Goal: Task Accomplishment & Management: Manage account settings

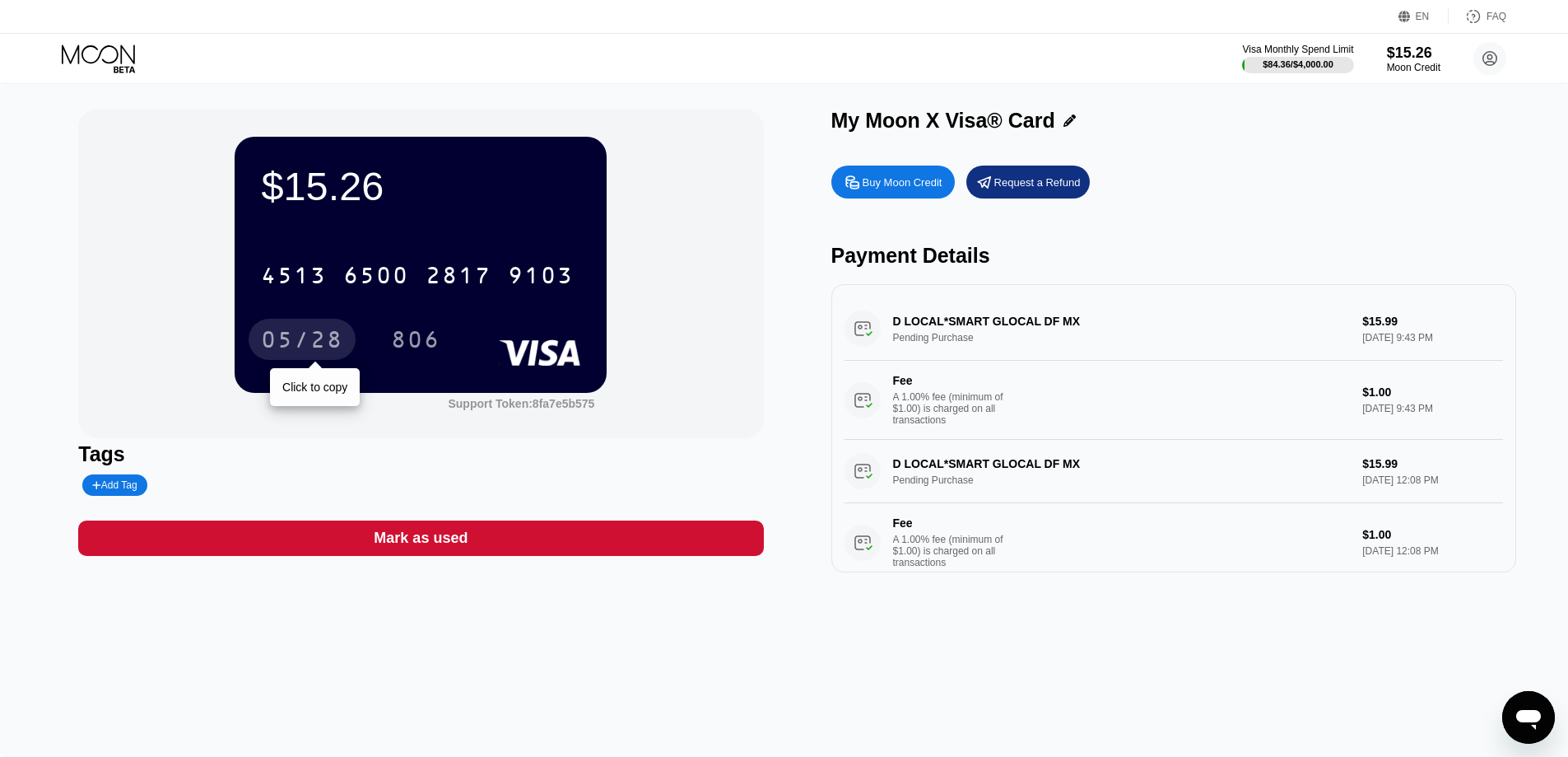
click at [338, 345] on div "05/28" at bounding box center [302, 341] width 82 height 26
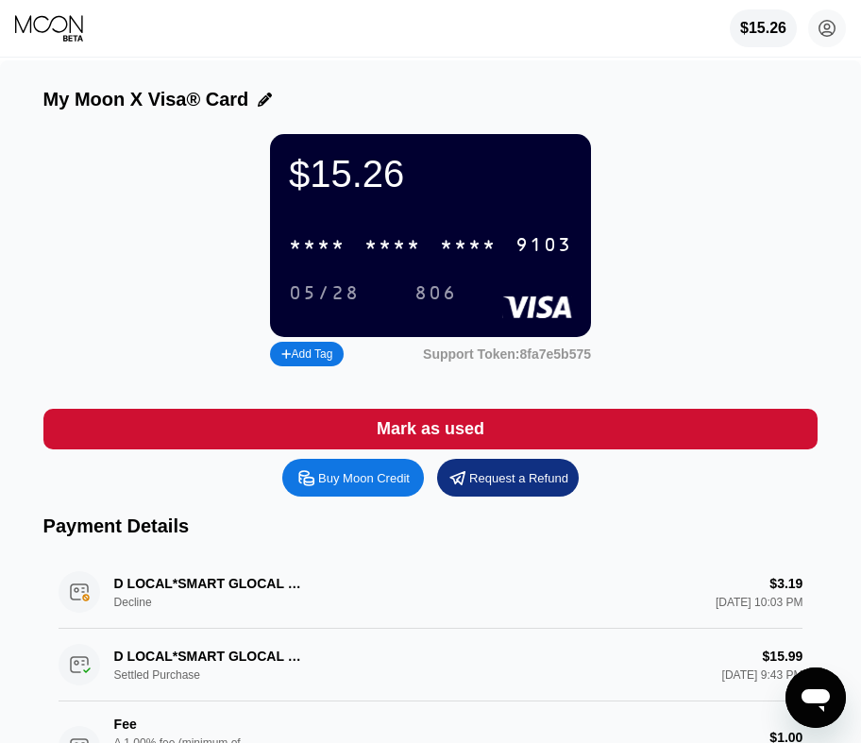
click at [610, 443] on div "Mark as used" at bounding box center [430, 429] width 775 height 41
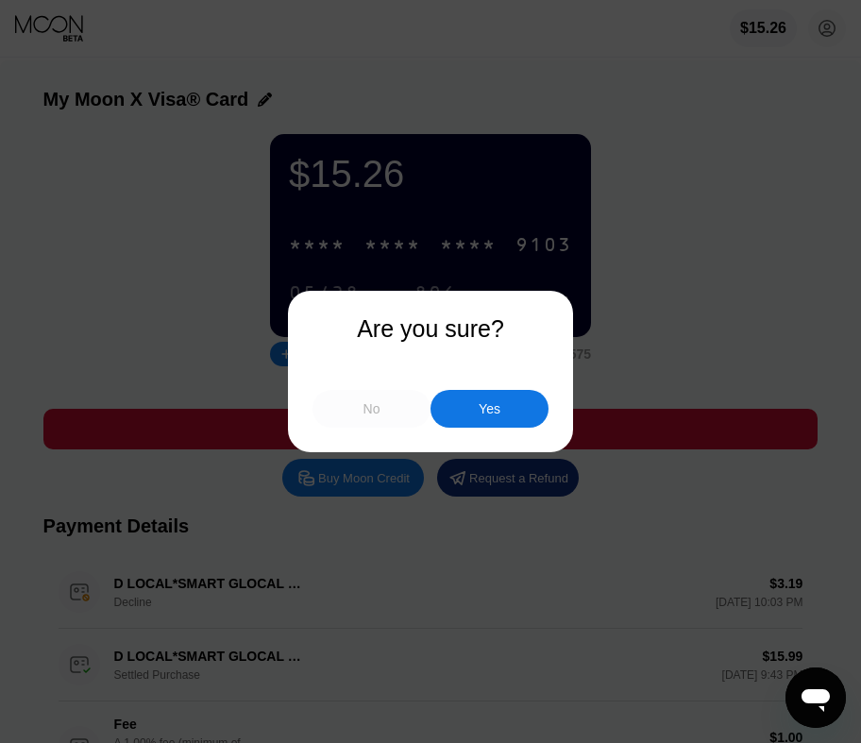
drag, startPoint x: 378, startPoint y: 407, endPoint x: 546, endPoint y: 324, distance: 187.4
click at [556, 318] on div "Are you sure? No Yes" at bounding box center [430, 371] width 861 height 743
click at [516, 412] on div "Yes" at bounding box center [489, 409] width 118 height 38
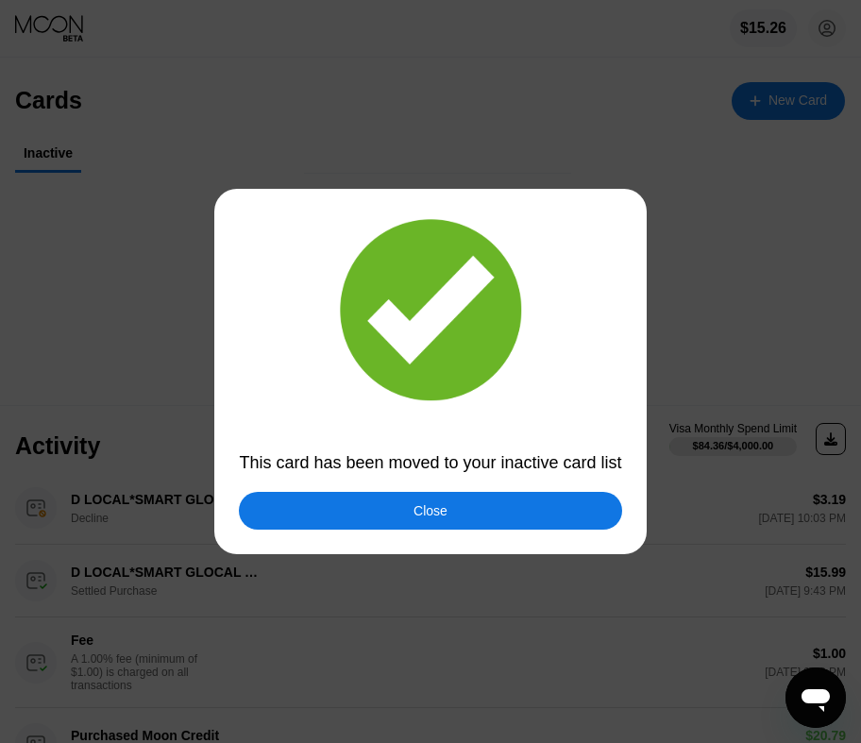
click at [498, 510] on div "Close" at bounding box center [430, 511] width 382 height 38
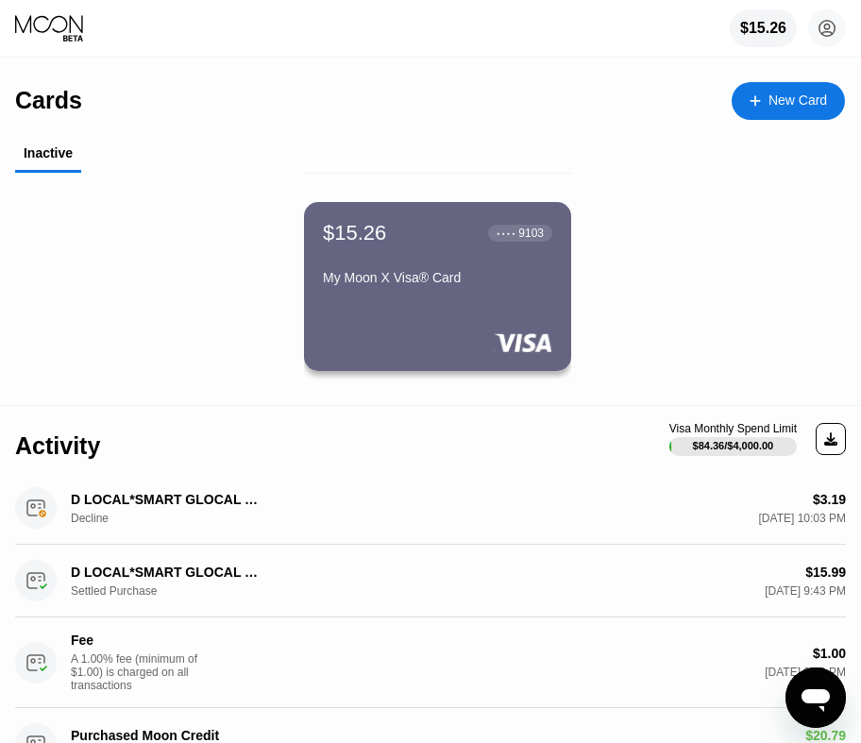
click at [486, 292] on div "My Moon X Visa® Card" at bounding box center [437, 281] width 229 height 23
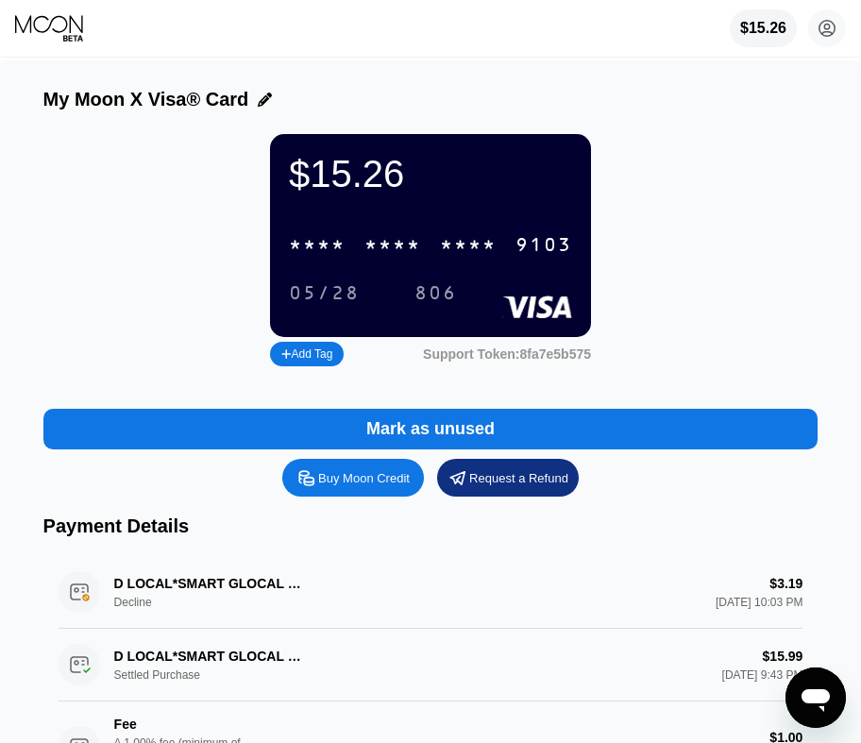
click at [441, 256] on div "* * * *" at bounding box center [468, 246] width 57 height 22
click at [455, 233] on div "$15.26 4513 6500 2817 9103 05/28 806" at bounding box center [430, 235] width 321 height 203
click at [471, 251] on div "2817" at bounding box center [468, 246] width 57 height 22
click at [442, 247] on div "* * * *" at bounding box center [468, 246] width 57 height 22
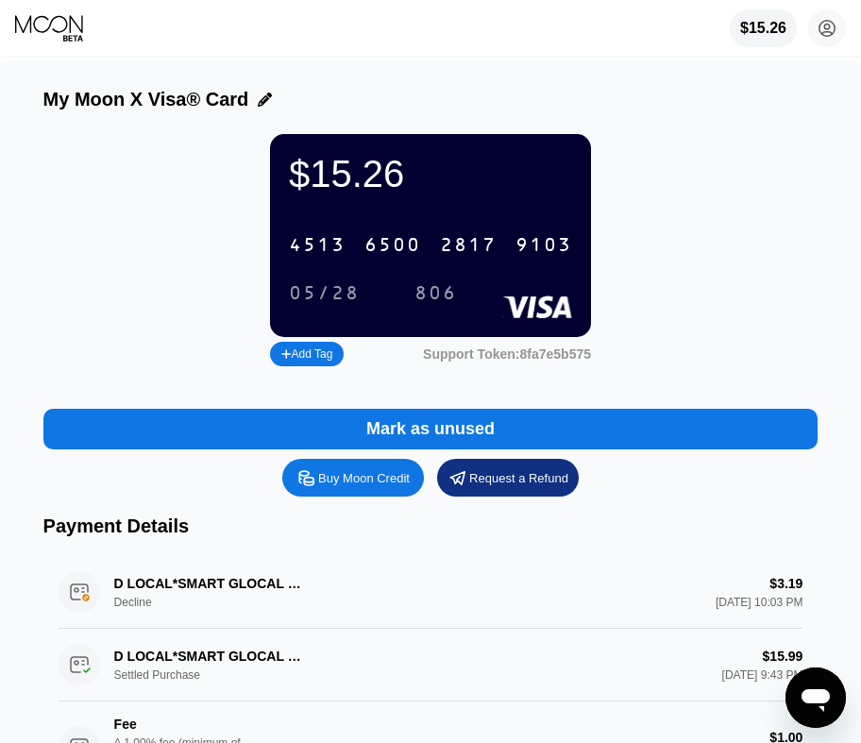
click at [690, 346] on div "$15.26 4513 6500 2817 9103 05/28 806 Add Tag Support Token: 8fa7e5b575" at bounding box center [430, 252] width 775 height 237
click at [769, 27] on div "$15.26" at bounding box center [763, 28] width 47 height 17
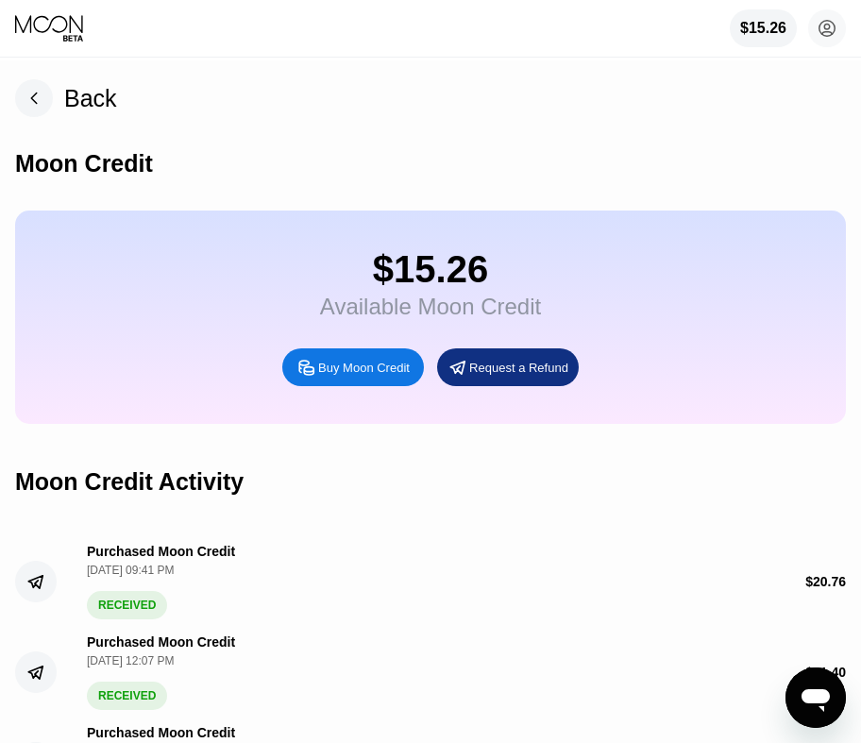
click at [77, 108] on div "Back" at bounding box center [90, 98] width 53 height 27
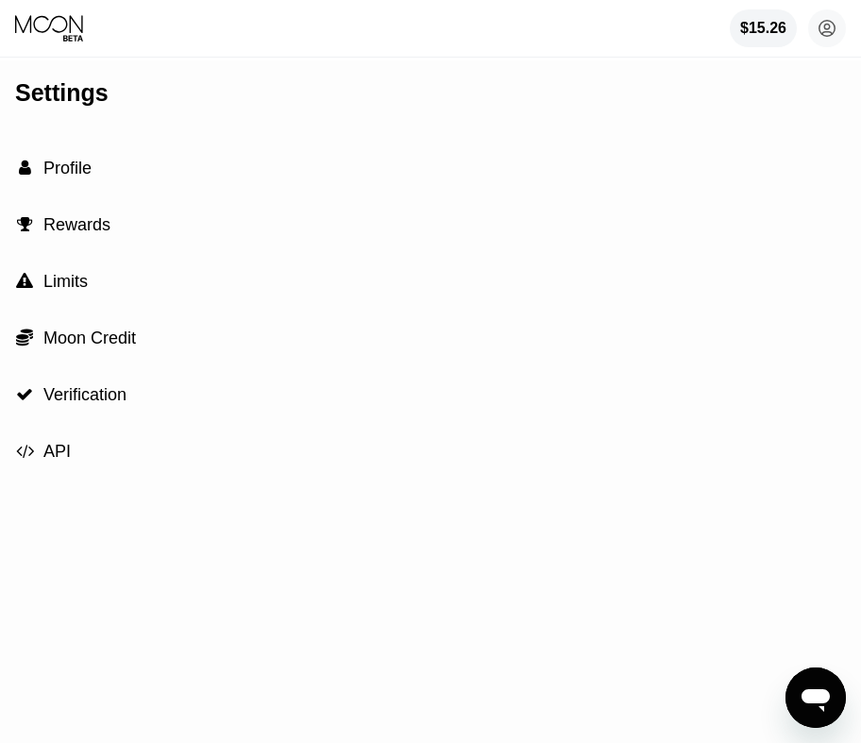
click at [51, 36] on icon at bounding box center [50, 28] width 71 height 28
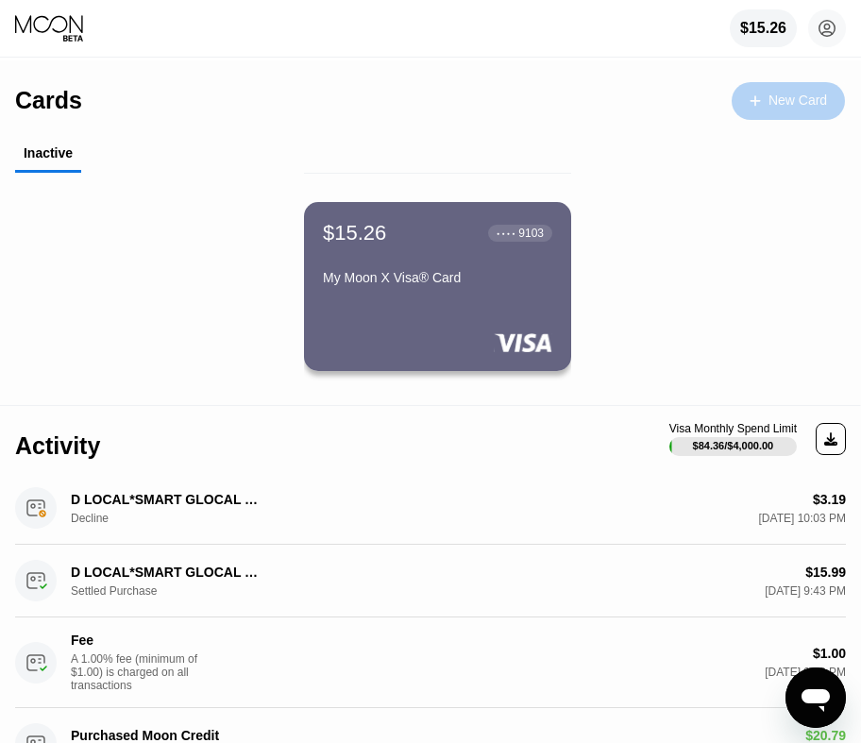
click at [772, 109] on div "New Card" at bounding box center [797, 100] width 58 height 16
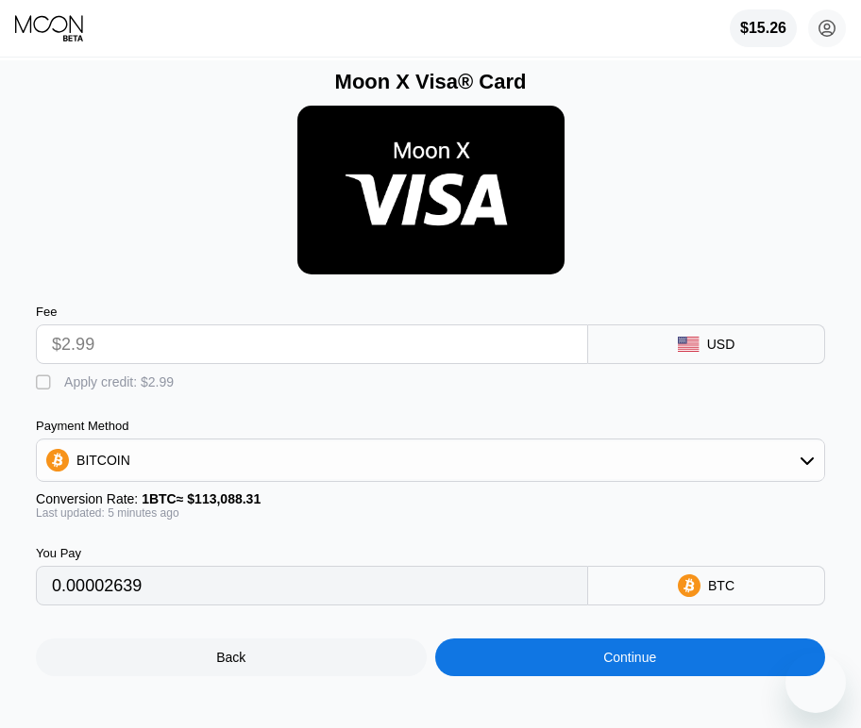
click at [258, 458] on div "BITCOIN" at bounding box center [430, 461] width 787 height 38
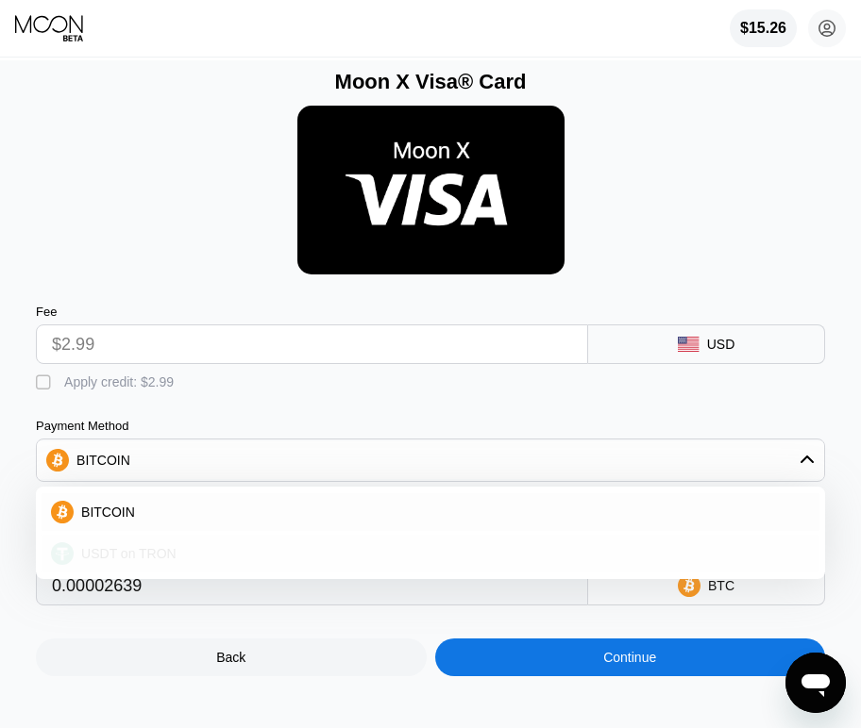
drag, startPoint x: 137, startPoint y: 563, endPoint x: 226, endPoint y: 414, distance: 174.0
click at [138, 561] on span "USDT on TRON" at bounding box center [128, 553] width 95 height 15
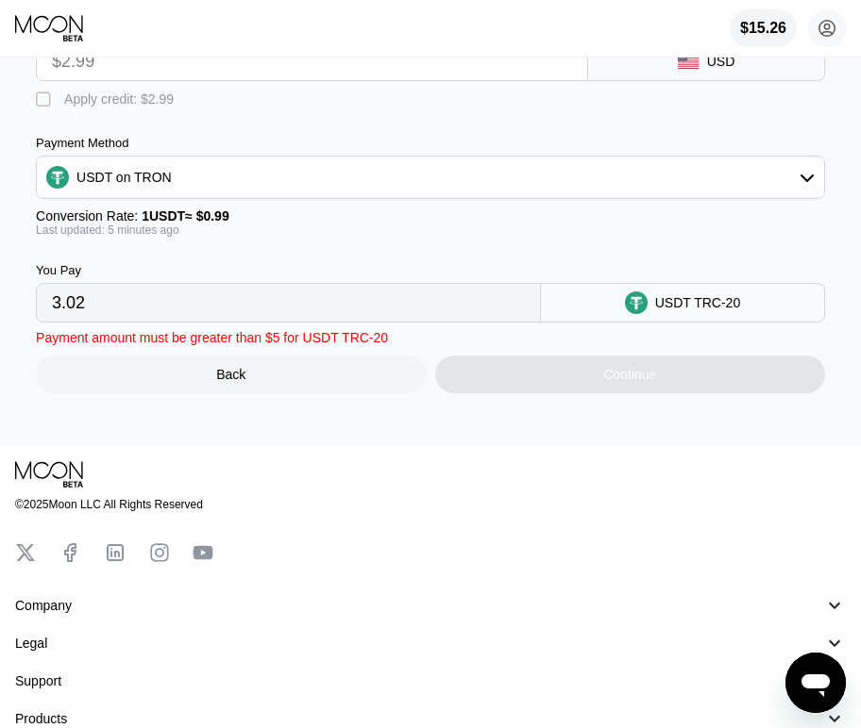
scroll to position [94, 0]
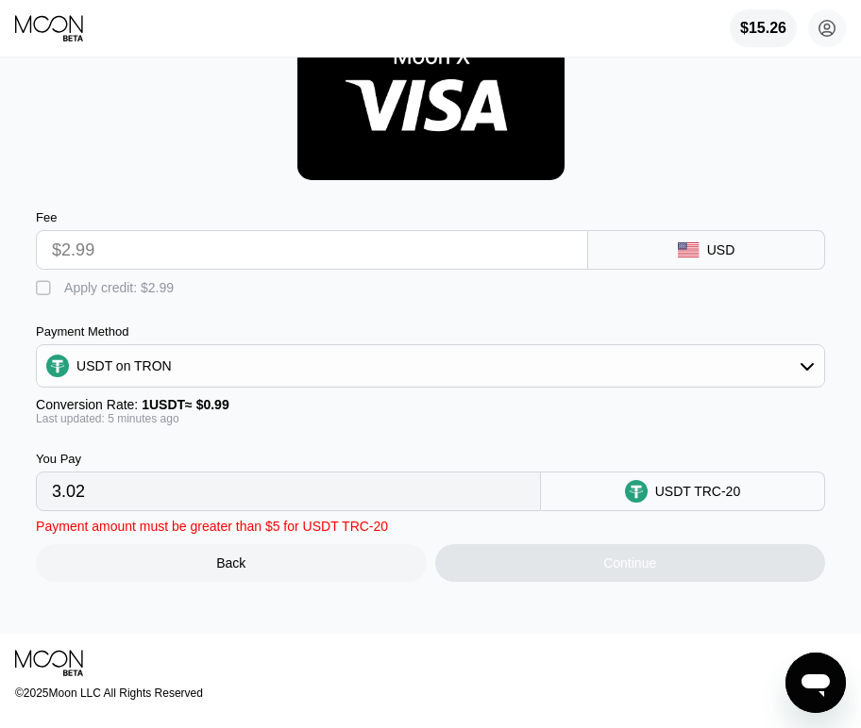
drag, startPoint x: 98, startPoint y: 288, endPoint x: 88, endPoint y: 296, distance: 13.4
click at [99, 288] on div "Apply credit: $2.99" at bounding box center [118, 287] width 109 height 15
type input "0.00"
click at [398, 510] on input "0.00" at bounding box center [288, 492] width 473 height 38
drag, startPoint x: 269, startPoint y: 503, endPoint x: 126, endPoint y: 505, distance: 142.5
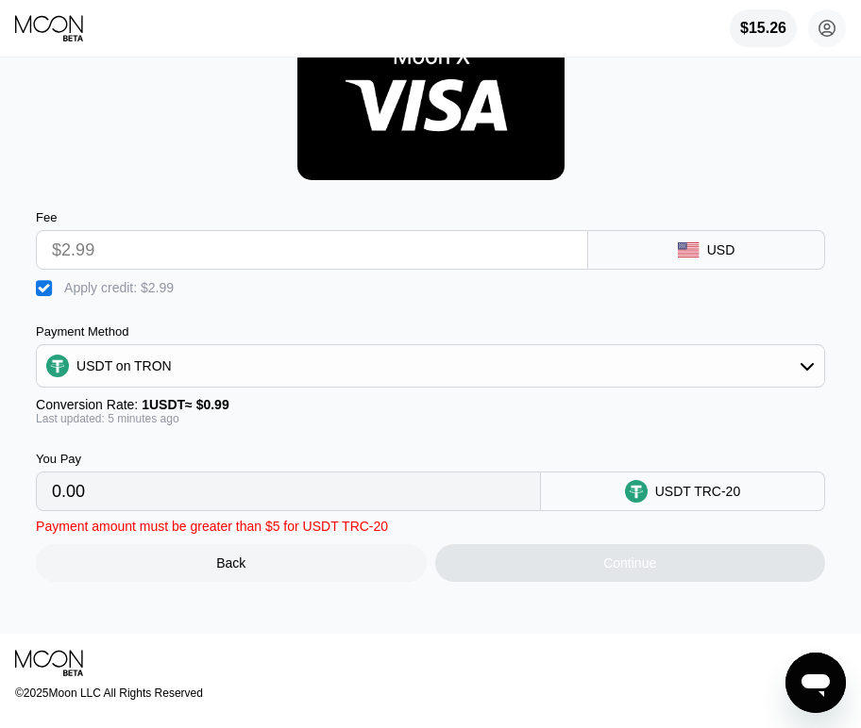
click at [130, 504] on input "0.00" at bounding box center [288, 492] width 473 height 38
click at [297, 582] on div "Back" at bounding box center [231, 563] width 390 height 38
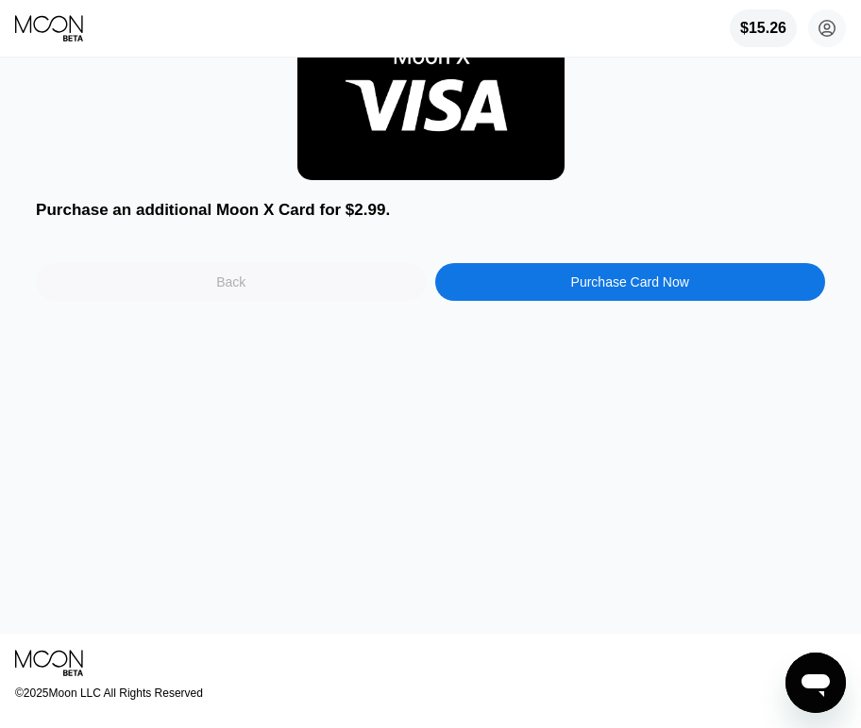
click at [275, 295] on div "Back" at bounding box center [231, 282] width 390 height 38
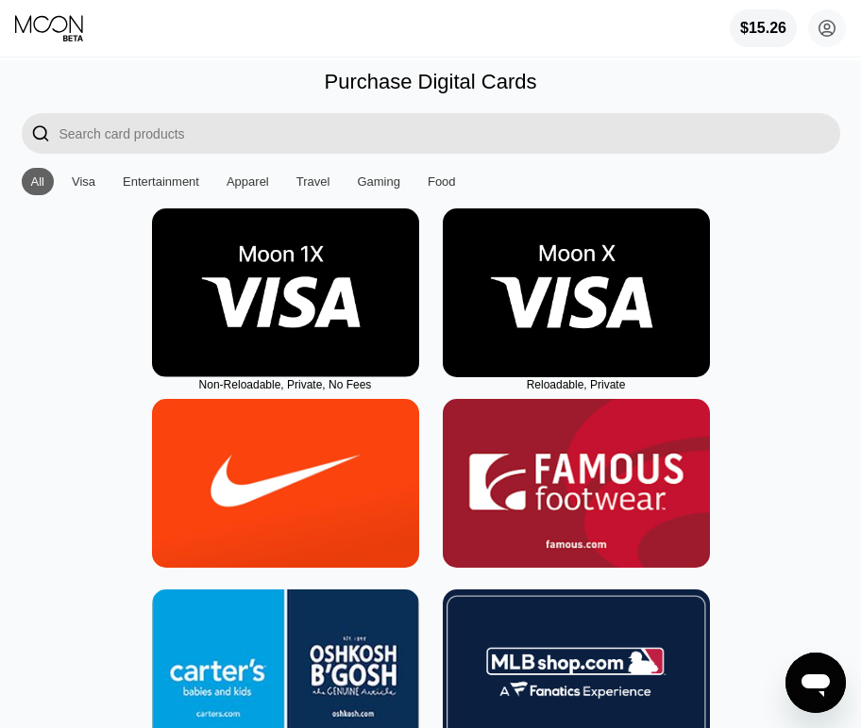
click at [93, 23] on div at bounding box center [55, 28] width 80 height 28
click at [57, 23] on icon at bounding box center [50, 28] width 71 height 28
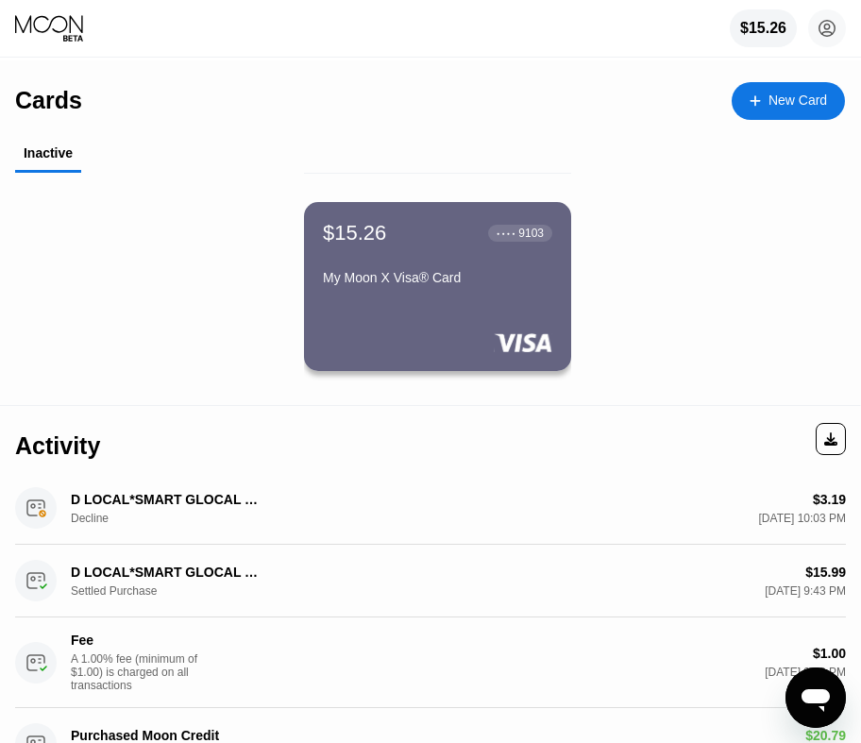
drag, startPoint x: 69, startPoint y: 28, endPoint x: 82, endPoint y: 33, distance: 14.0
click at [69, 27] on icon at bounding box center [50, 28] width 71 height 28
click at [388, 243] on div "$15.26 ● ● ● ● 9103" at bounding box center [437, 233] width 229 height 25
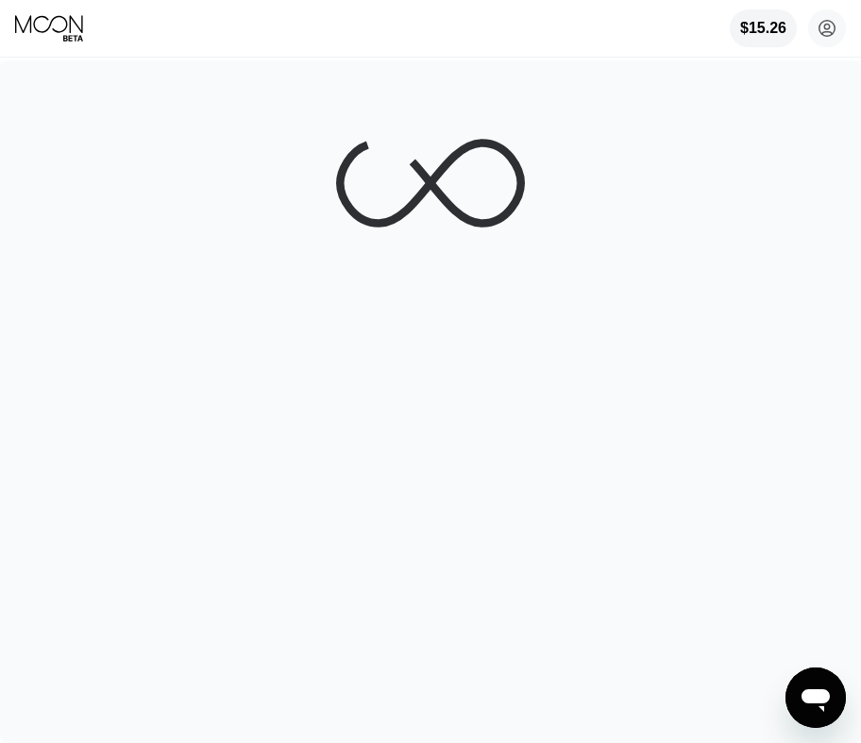
click at [39, 33] on icon at bounding box center [49, 24] width 68 height 18
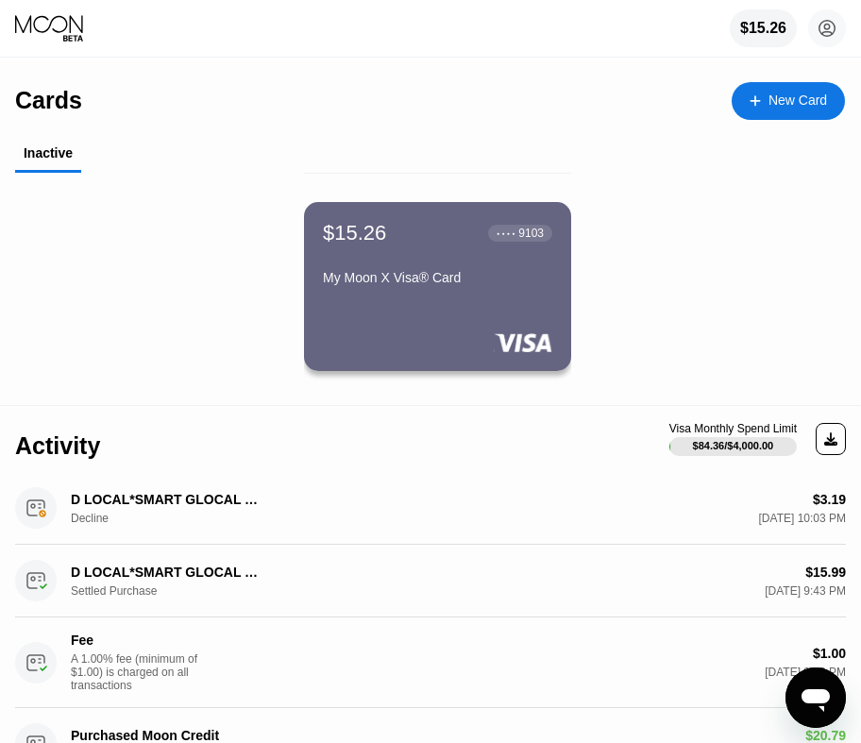
click at [454, 277] on div "My Moon X Visa® Card" at bounding box center [437, 277] width 229 height 15
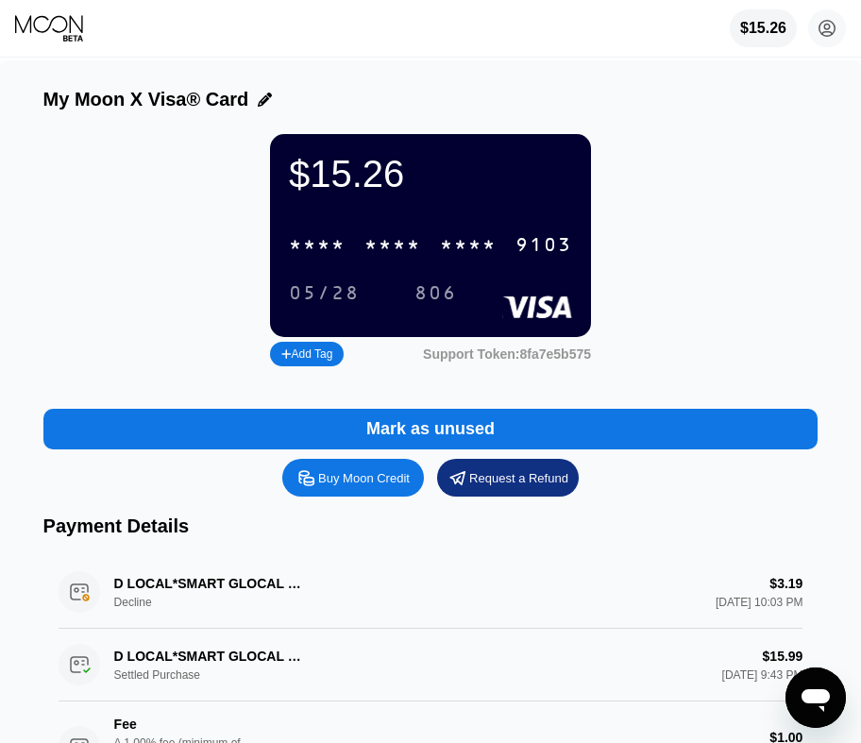
click at [426, 440] on div "Mark as unused" at bounding box center [430, 429] width 128 height 22
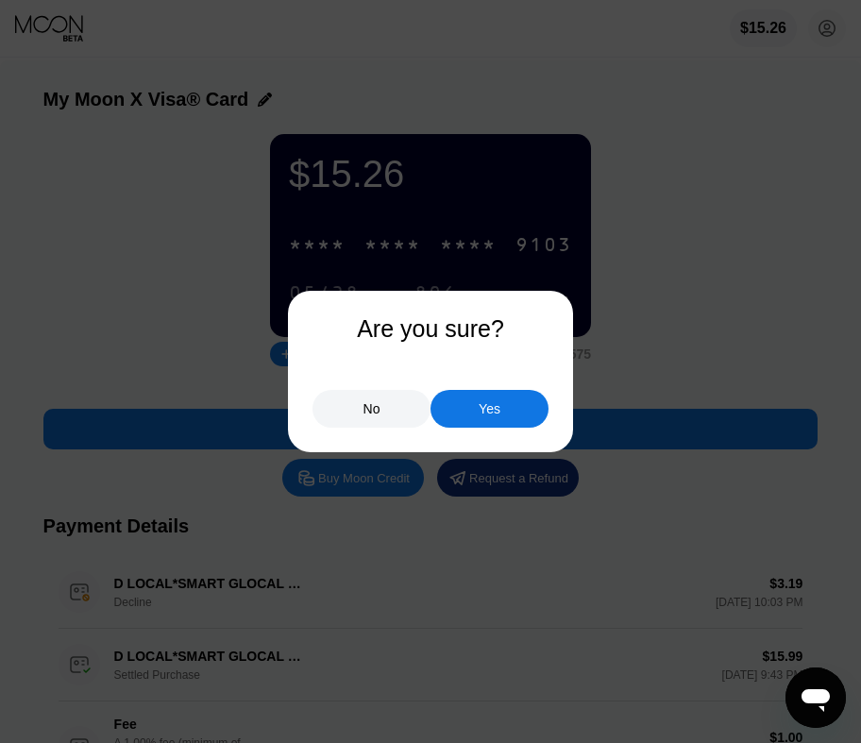
click at [482, 412] on div "Yes" at bounding box center [489, 408] width 22 height 17
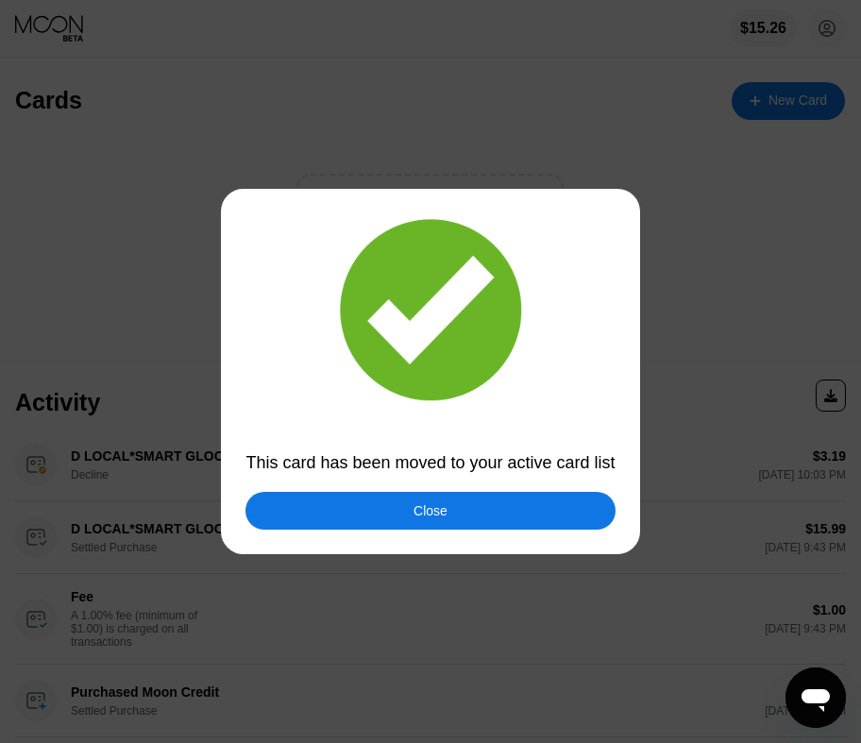
click at [473, 510] on div "Close" at bounding box center [429, 511] width 369 height 38
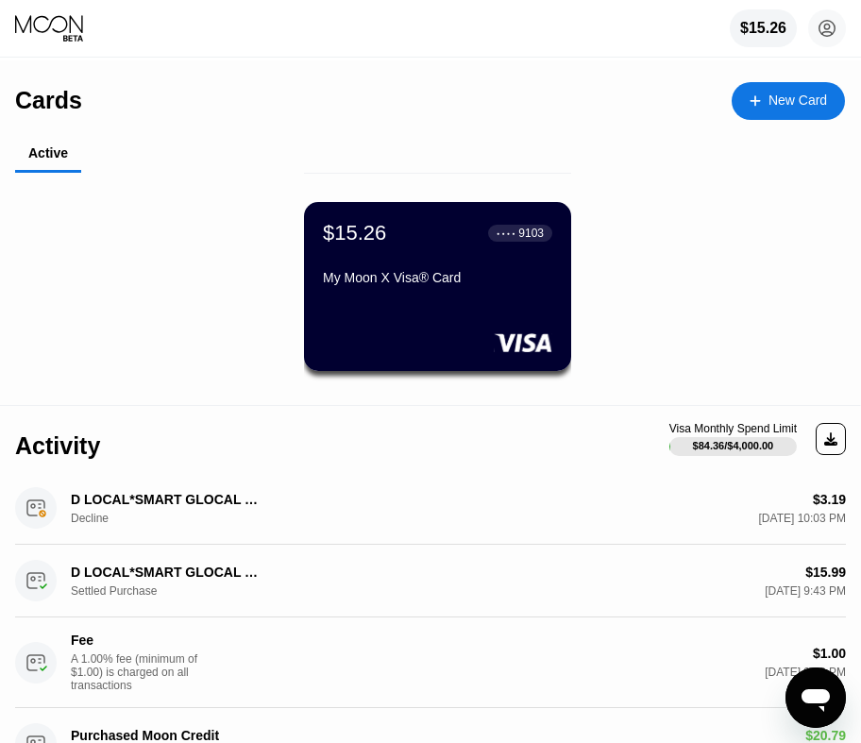
click at [408, 285] on div "My Moon X Visa® Card" at bounding box center [437, 277] width 229 height 15
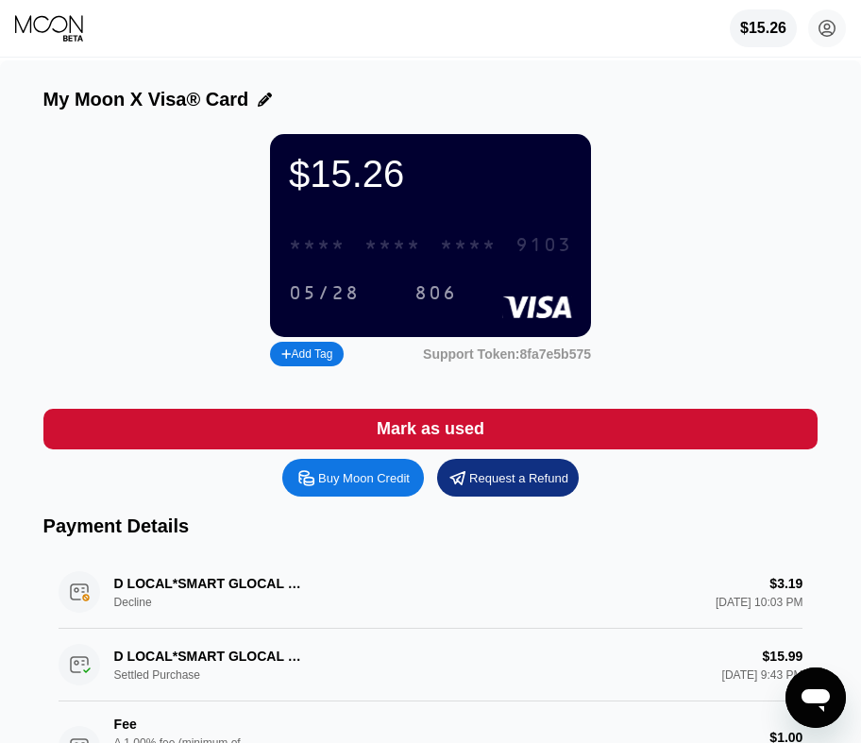
click at [468, 257] on div "* * * *" at bounding box center [468, 246] width 57 height 22
drag, startPoint x: 341, startPoint y: 308, endPoint x: 213, endPoint y: 315, distance: 127.6
click at [340, 305] on div "05/28" at bounding box center [324, 294] width 71 height 22
click at [458, 254] on div "2817" at bounding box center [468, 246] width 57 height 22
click at [338, 305] on div "05/28" at bounding box center [324, 294] width 71 height 22
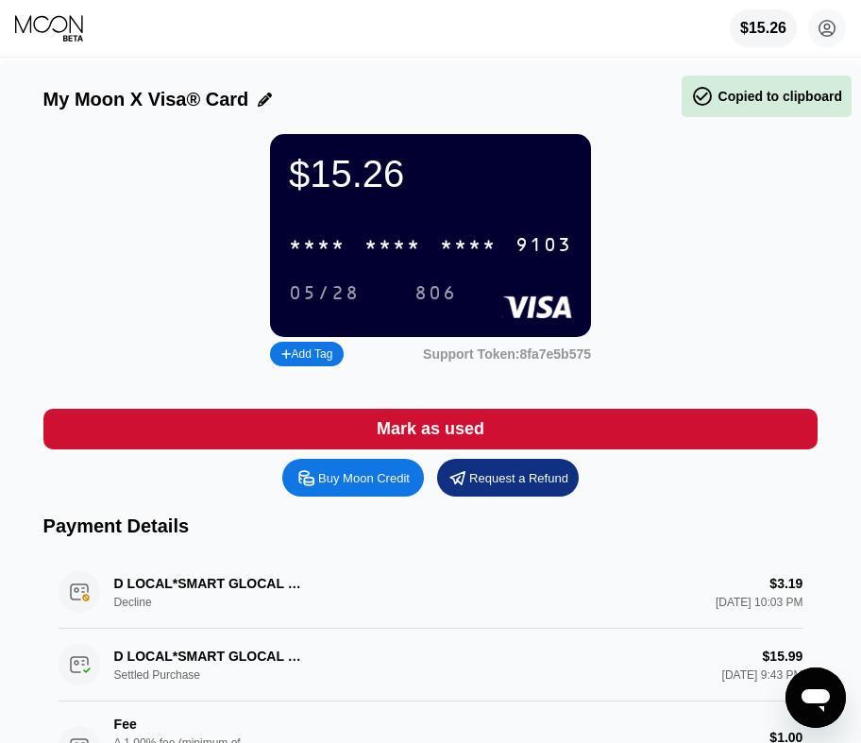
click at [437, 305] on div "806" at bounding box center [435, 294] width 42 height 22
click at [667, 213] on div "$15.26 * * * * * * * * * * * * 9103 05/28 806 Add Tag Support Token: 8fa7e5b575" at bounding box center [430, 252] width 775 height 237
